Goal: Task Accomplishment & Management: Use online tool/utility

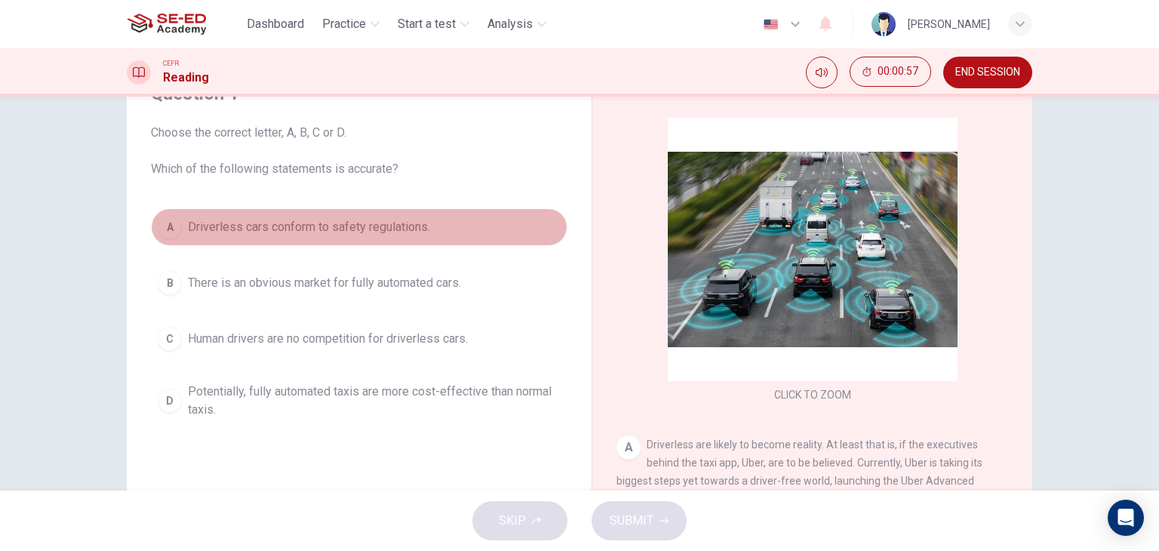
click at [158, 233] on div "A" at bounding box center [170, 227] width 24 height 24
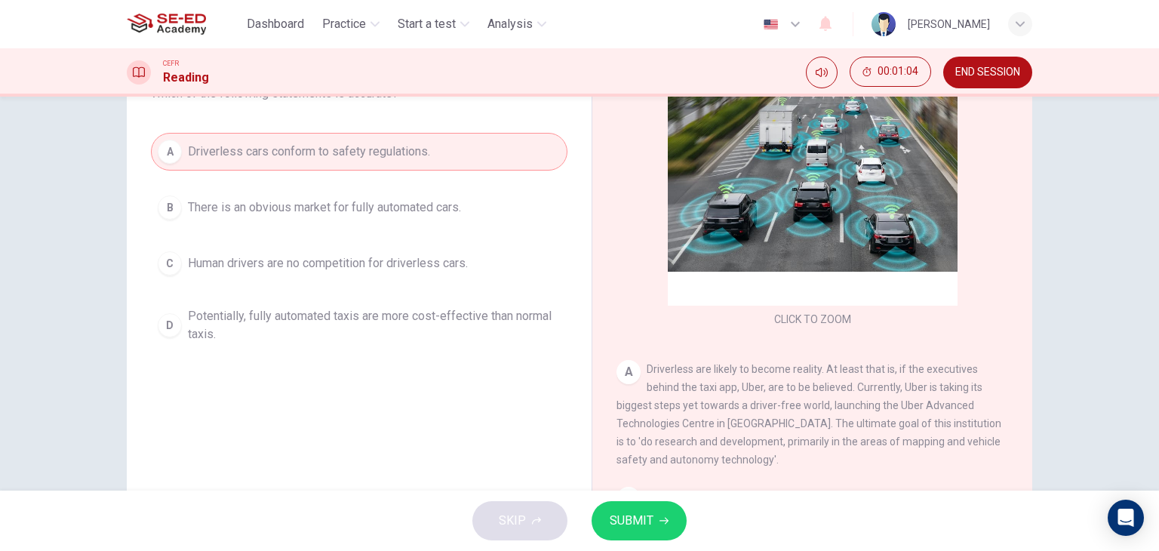
click at [656, 508] on button "SUBMIT" at bounding box center [638, 520] width 95 height 39
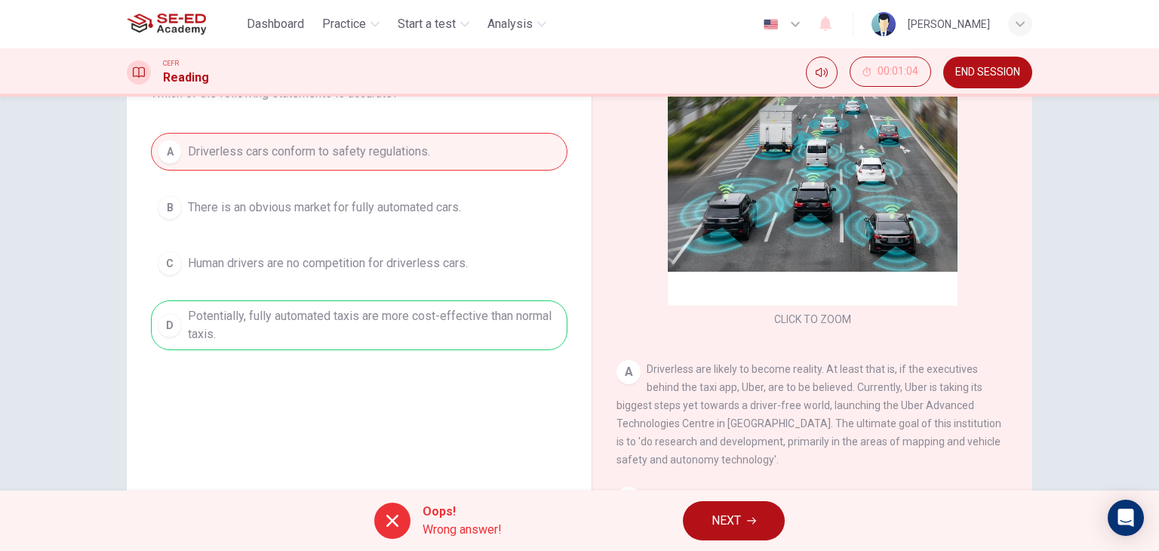
click at [391, 508] on div at bounding box center [392, 520] width 36 height 36
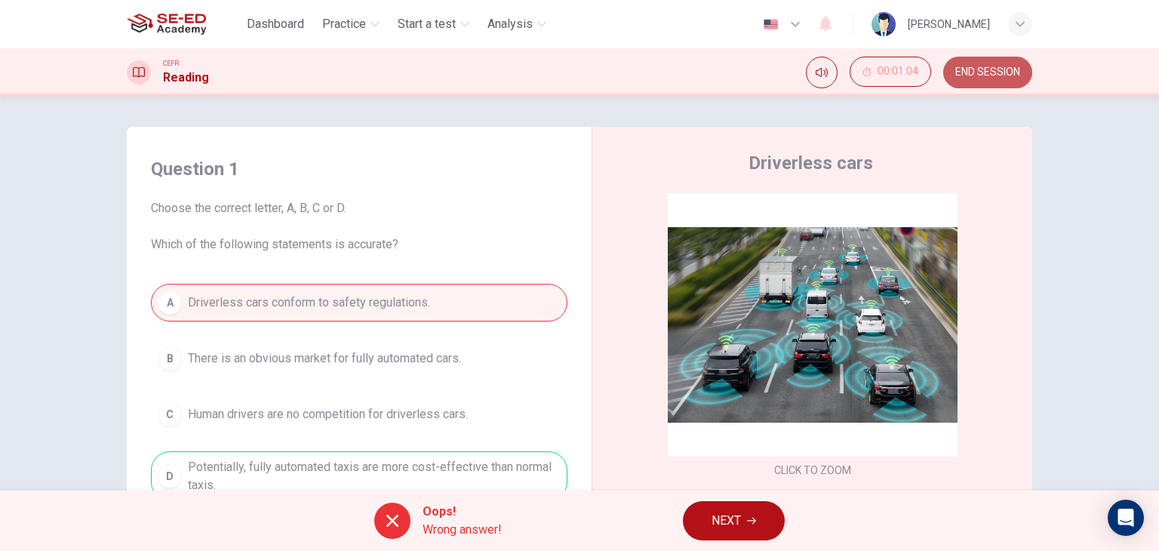
click at [958, 73] on span "END SESSION" at bounding box center [987, 72] width 65 height 12
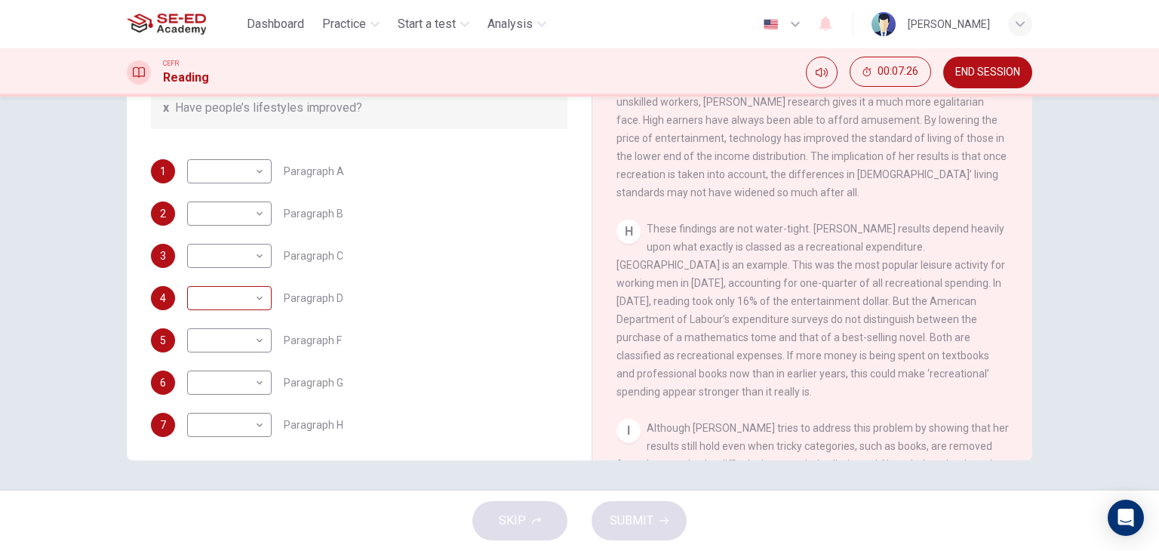
scroll to position [314, 0]
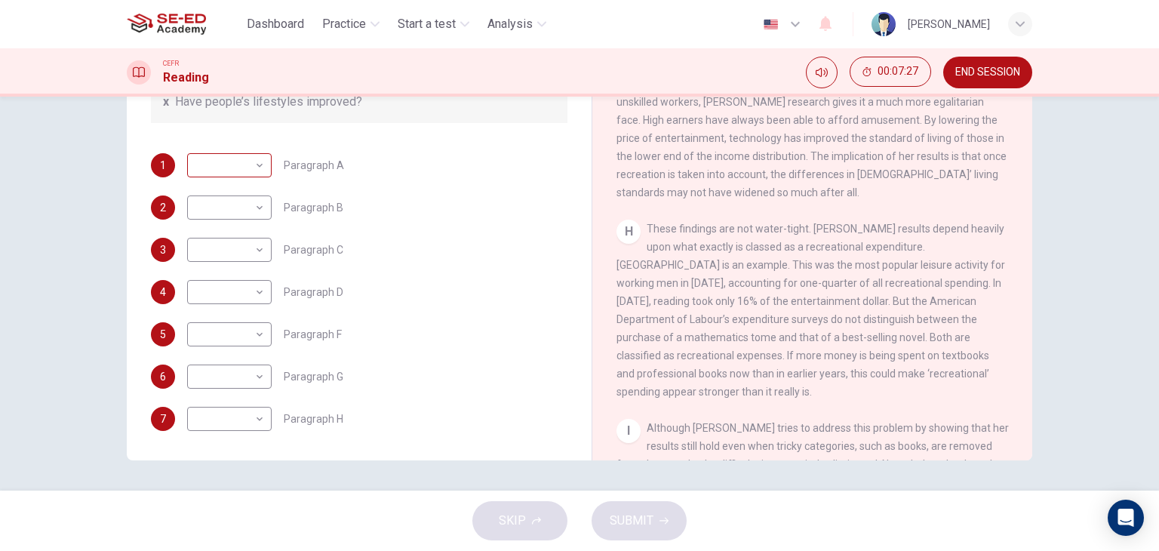
click at [234, 164] on body "This site uses cookies, as explained in our Privacy Policy . If you agree to th…" at bounding box center [579, 275] width 1159 height 551
click at [358, 26] on div at bounding box center [579, 275] width 1159 height 551
click at [1009, 64] on button "END SESSION" at bounding box center [987, 73] width 89 height 32
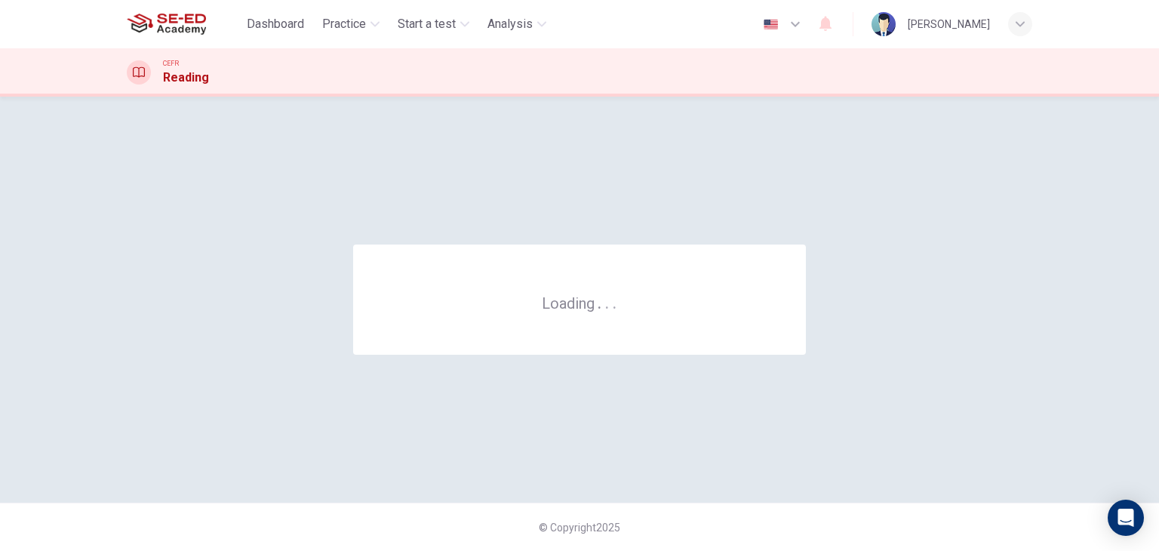
scroll to position [0, 0]
